Goal: Information Seeking & Learning: Check status

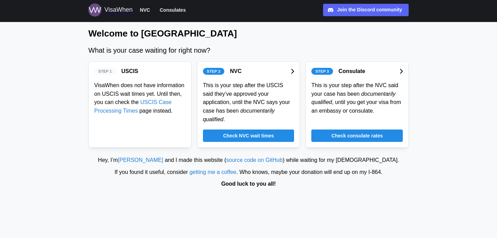
click at [267, 134] on span "Check NVC wait times" at bounding box center [248, 136] width 51 height 12
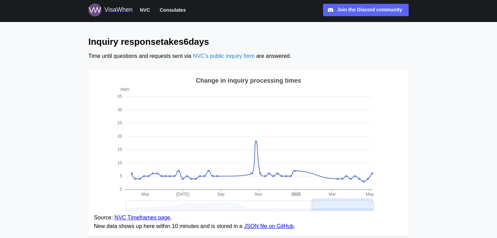
scroll to position [536, 0]
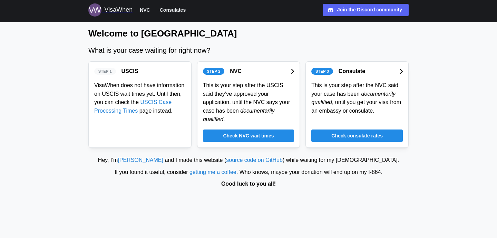
click at [359, 136] on span "Check consulate rates" at bounding box center [356, 136] width 51 height 12
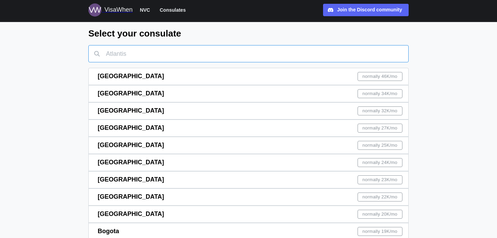
click at [178, 53] on input "text" at bounding box center [248, 53] width 320 height 17
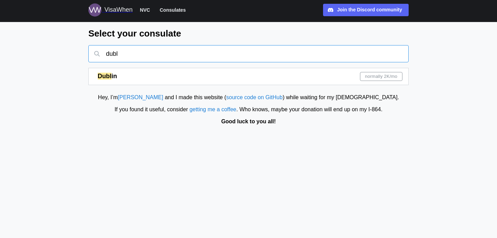
type input "dubl"
click at [367, 77] on span "normally 2K /mo" at bounding box center [381, 76] width 32 height 8
click at [303, 78] on div "Dubl in normally 2K /mo" at bounding box center [250, 76] width 305 height 17
drag, startPoint x: 149, startPoint y: 48, endPoint x: 84, endPoint y: 46, distance: 65.6
click at [84, 46] on div "Select your consulate dubl Dubl in normally 2K /mo" at bounding box center [248, 57] width 331 height 58
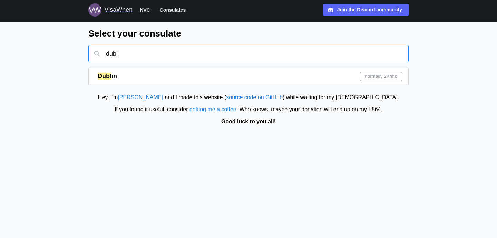
drag, startPoint x: 157, startPoint y: 52, endPoint x: 90, endPoint y: 49, distance: 67.7
click at [90, 49] on input "dubl" at bounding box center [248, 53] width 320 height 17
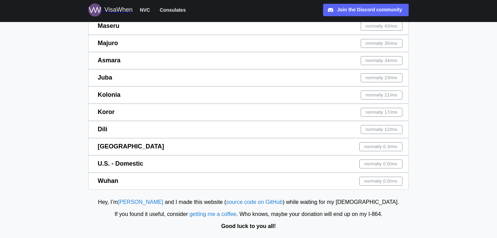
scroll to position [3760, 0]
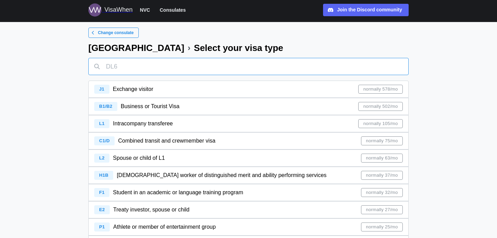
click at [148, 67] on input "text" at bounding box center [248, 66] width 320 height 17
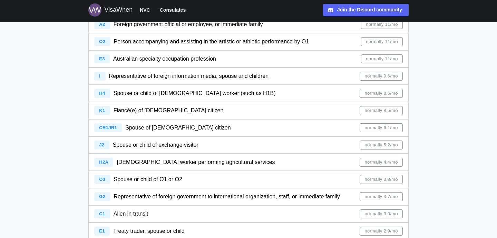
scroll to position [274, 0]
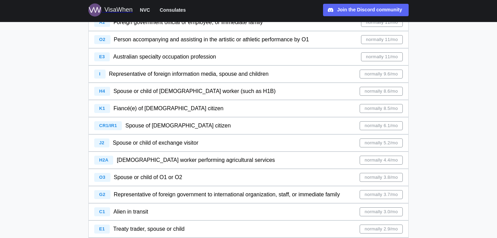
click at [183, 128] on div "CR1/IR1 Spouse of [DEMOGRAPHIC_DATA] citizen normally 6.1/mo" at bounding box center [248, 126] width 309 height 17
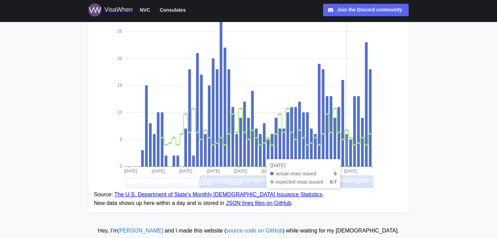
scroll to position [93, 0]
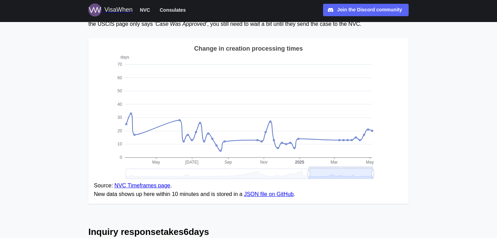
scroll to position [583, 0]
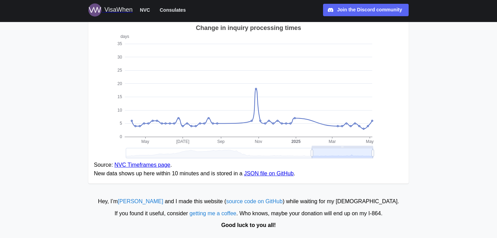
click at [163, 203] on link "[PERSON_NAME]" at bounding box center [141, 202] width 46 height 6
